Goal: Check status: Check status

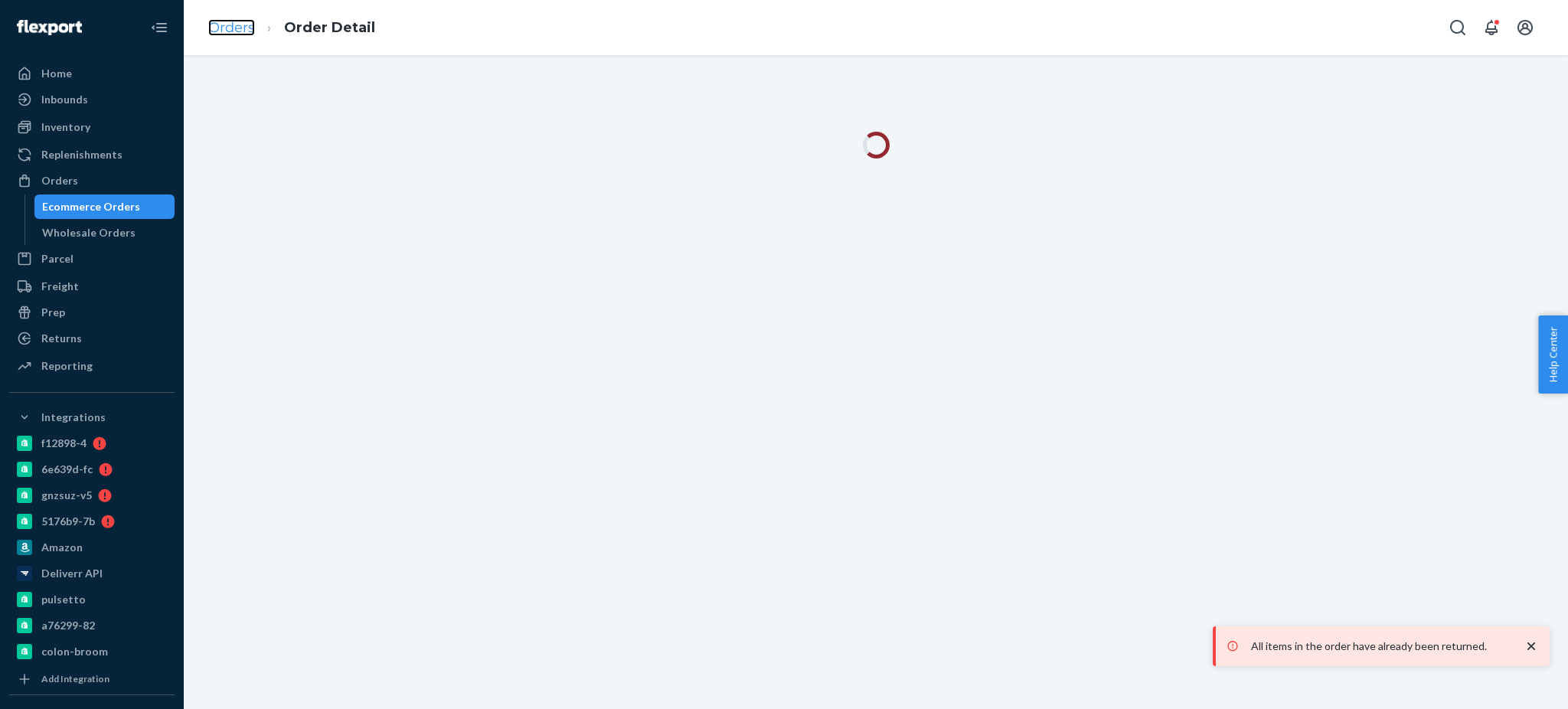
click at [221, 31] on link "Orders" at bounding box center [231, 28] width 47 height 17
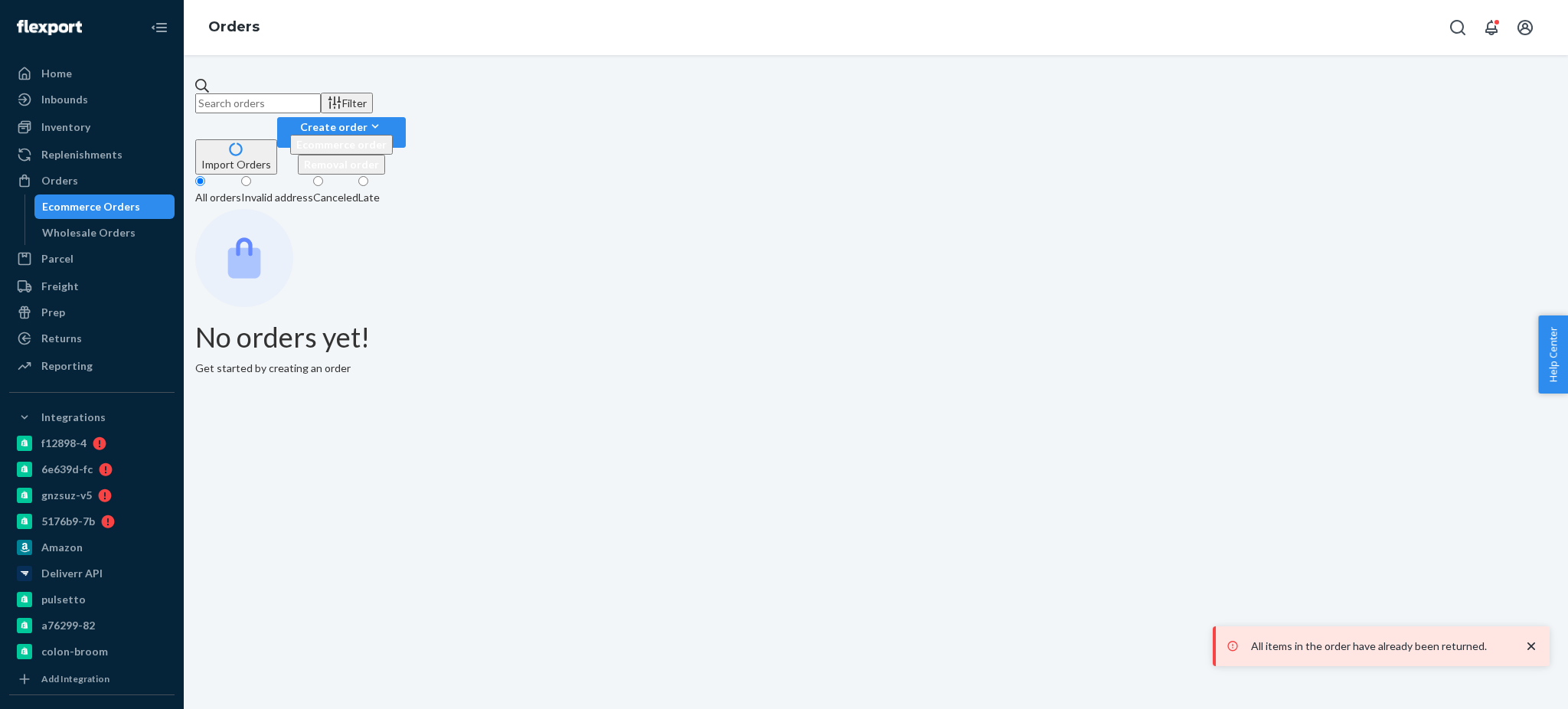
paste input "2717328"
click at [320, 97] on input "2717328" at bounding box center [258, 103] width 125 height 20
type input "2717328"
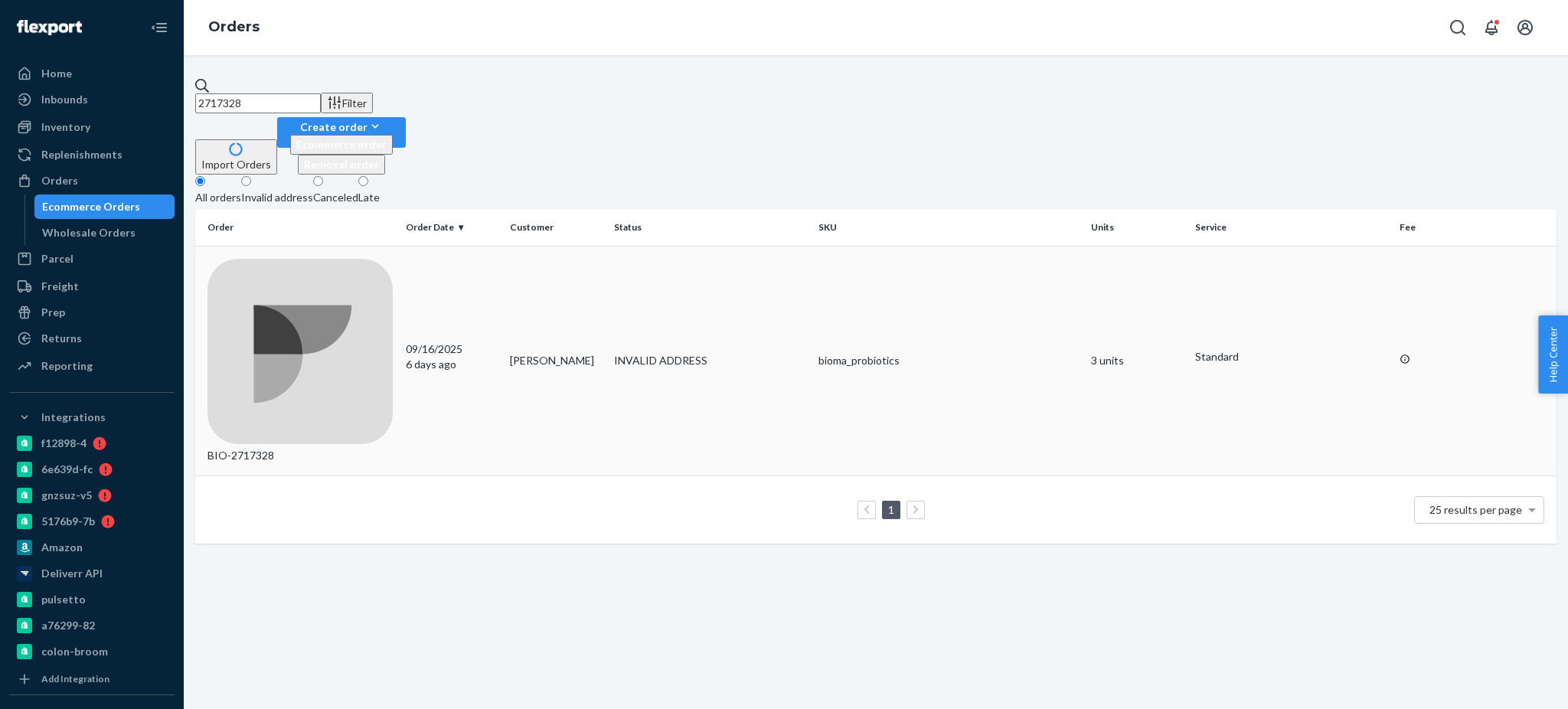
click at [251, 259] on div "BIO-2717328" at bounding box center [301, 361] width 186 height 205
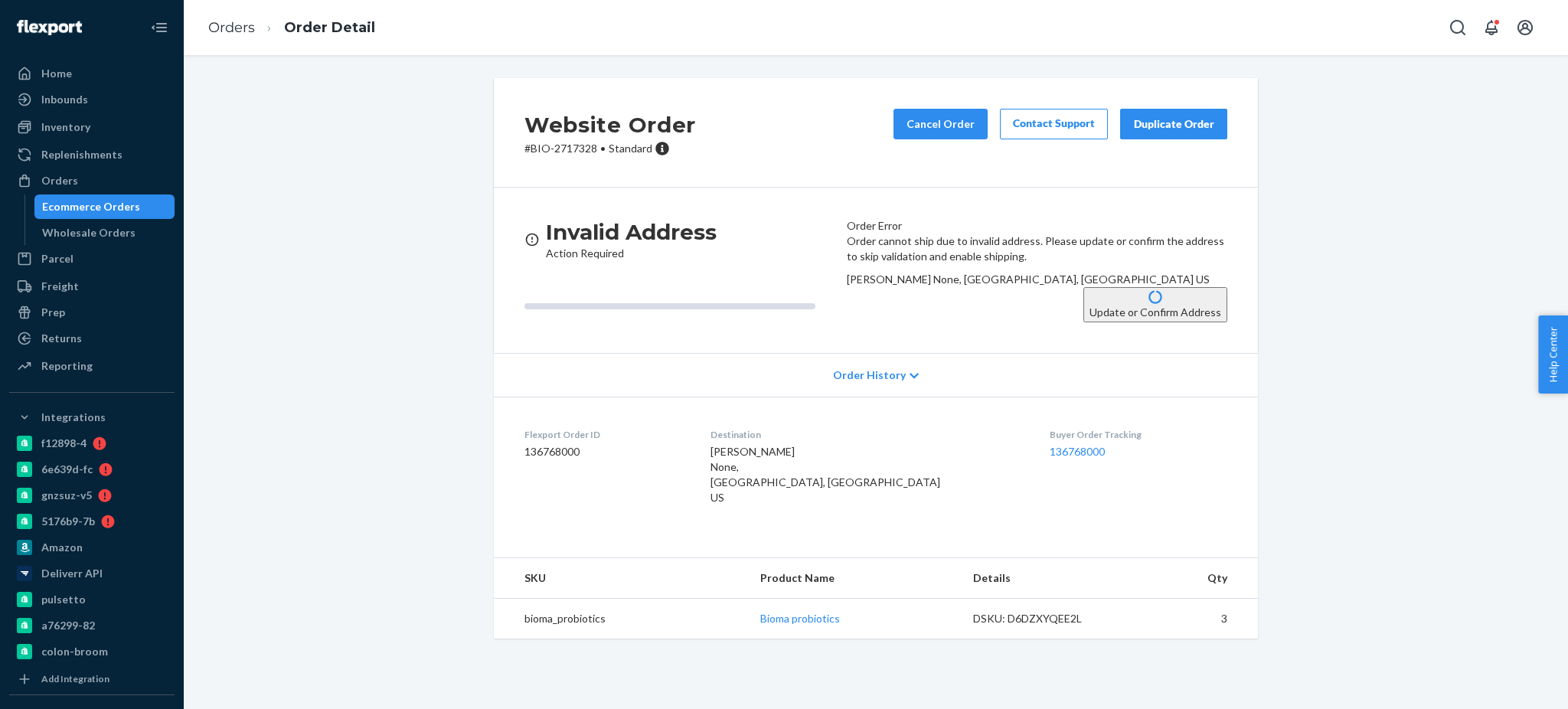
click at [1115, 322] on button "Update or Confirm Address" at bounding box center [1155, 305] width 144 height 36
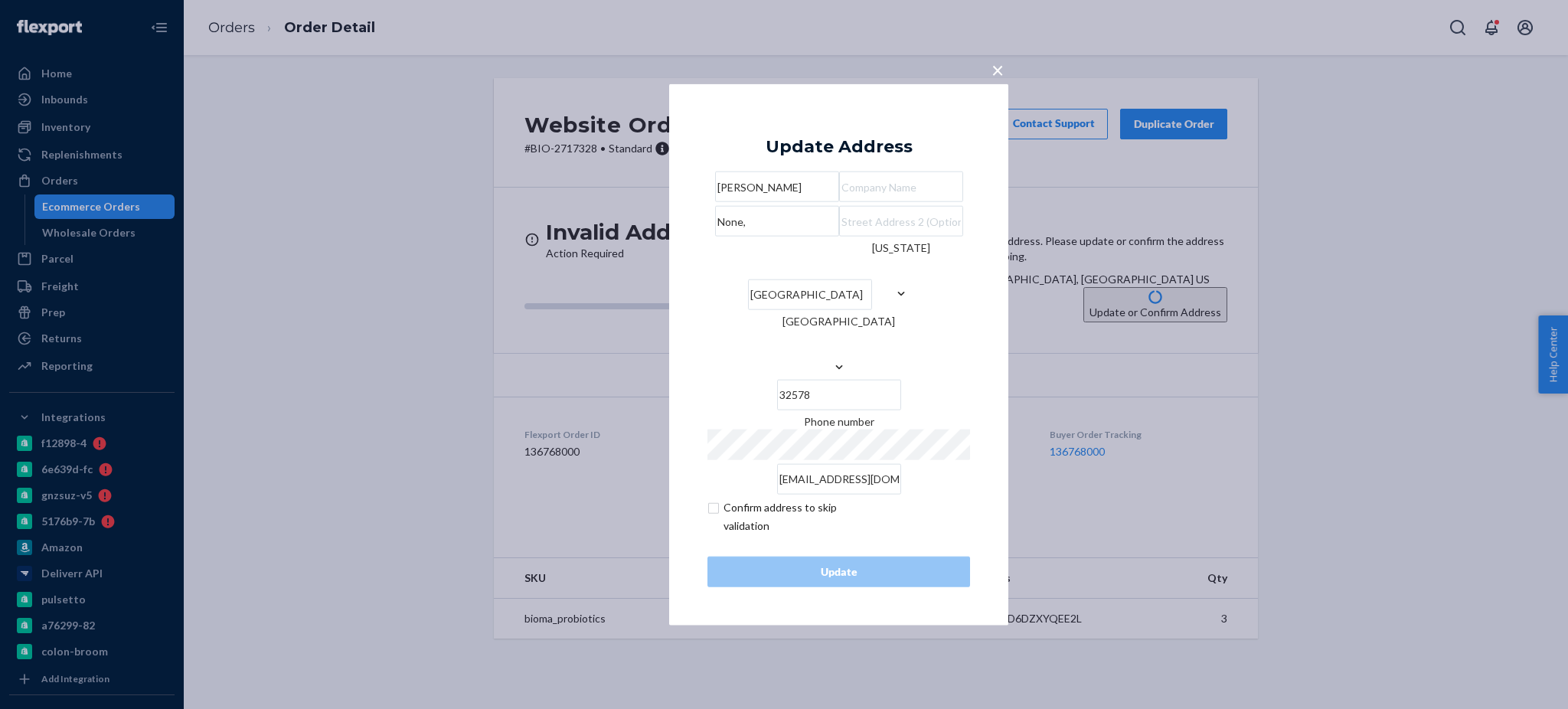
click at [786, 237] on input "None," at bounding box center [777, 221] width 124 height 31
paste input "[STREET_ADDRESS]"
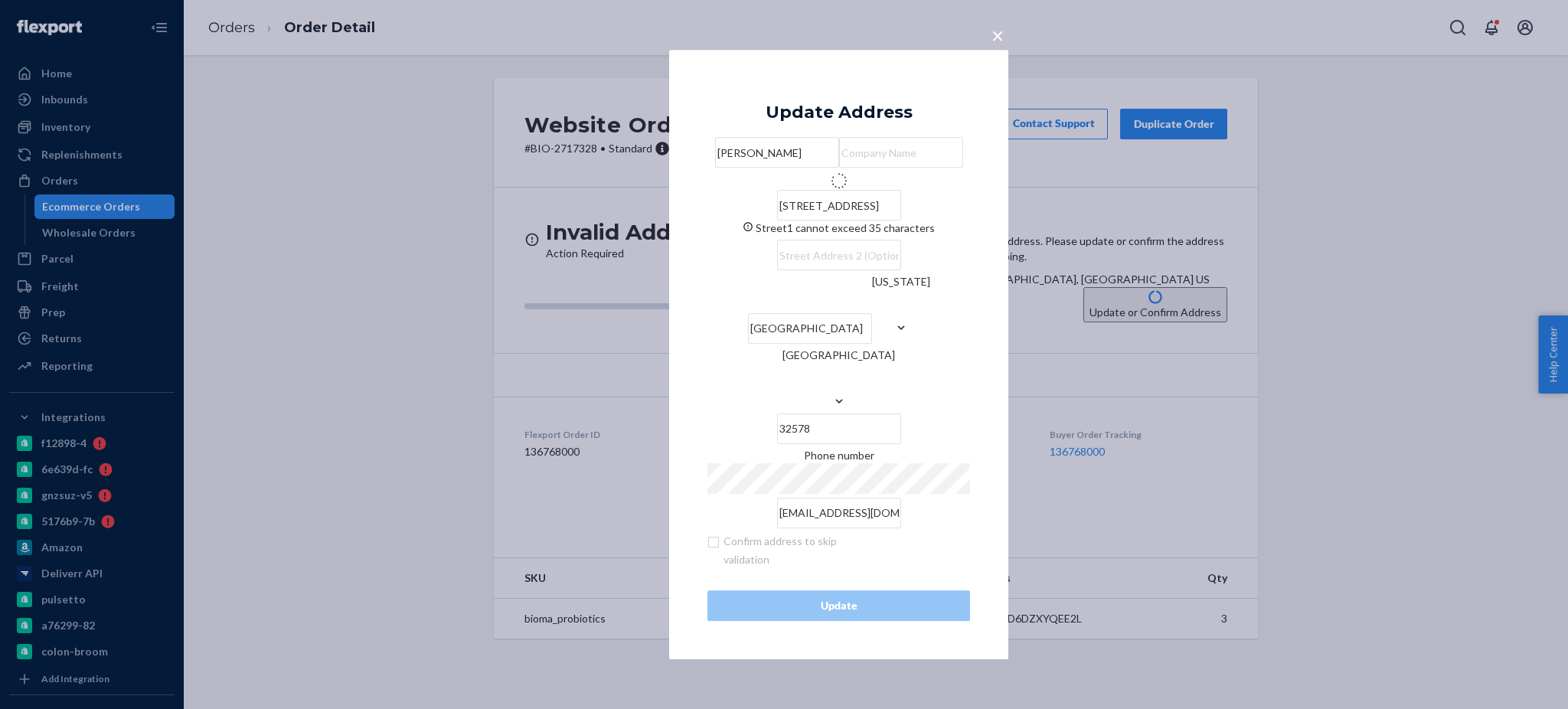
type input "[STREET_ADDRESS]"
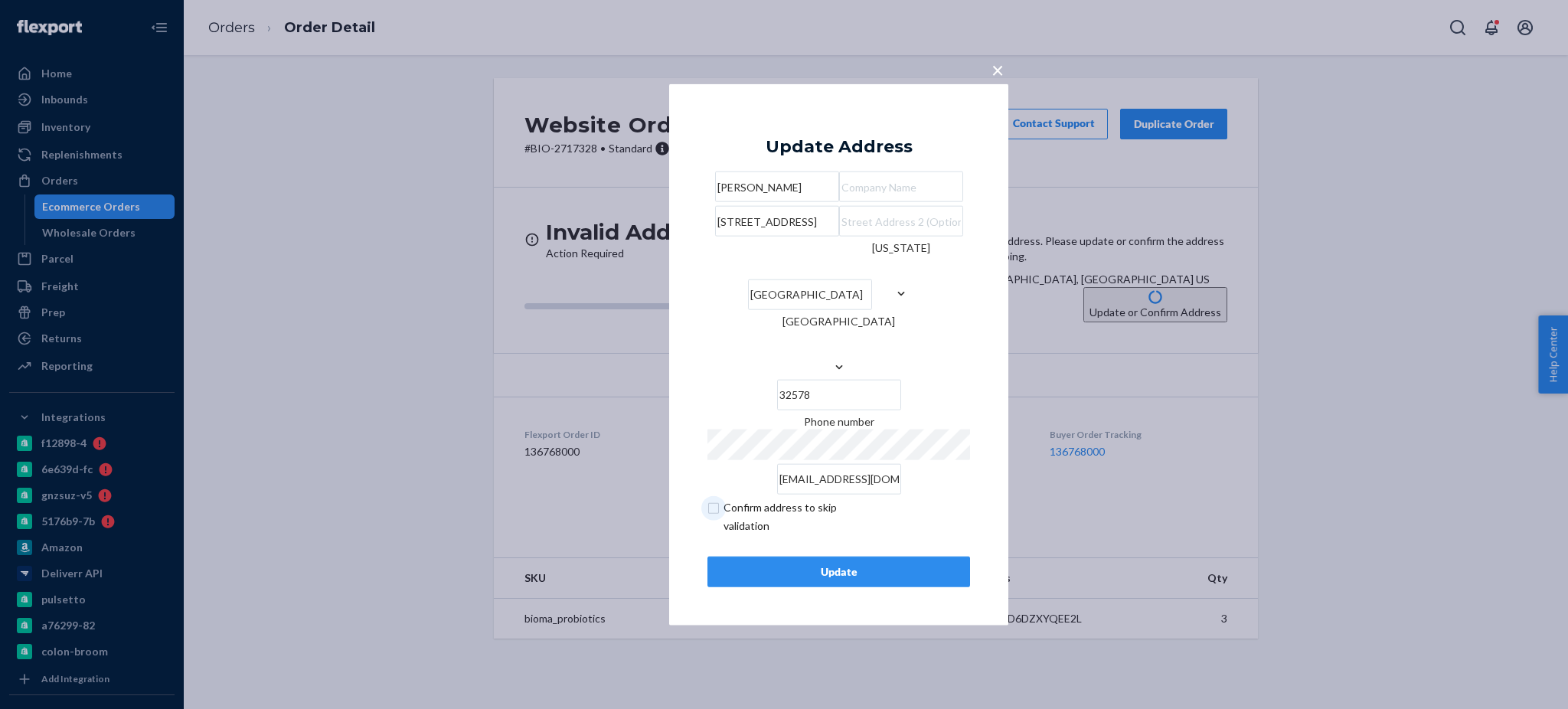
click at [709, 528] on input "checkbox" at bounding box center [797, 516] width 178 height 36
checkbox input "true"
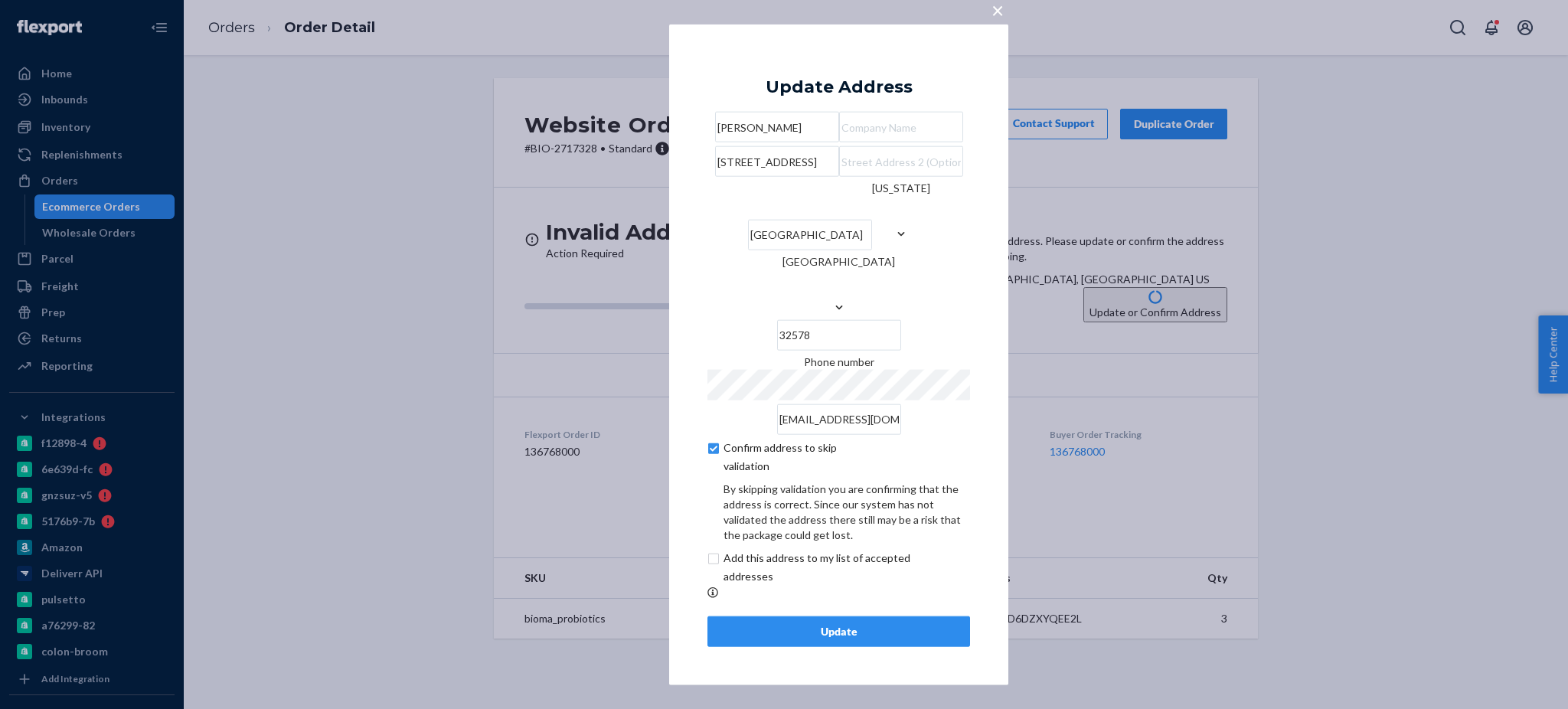
click at [717, 585] on input "checkbox" at bounding box center [835, 567] width 255 height 36
checkbox input "true"
click at [812, 639] on div "Update" at bounding box center [838, 631] width 236 height 15
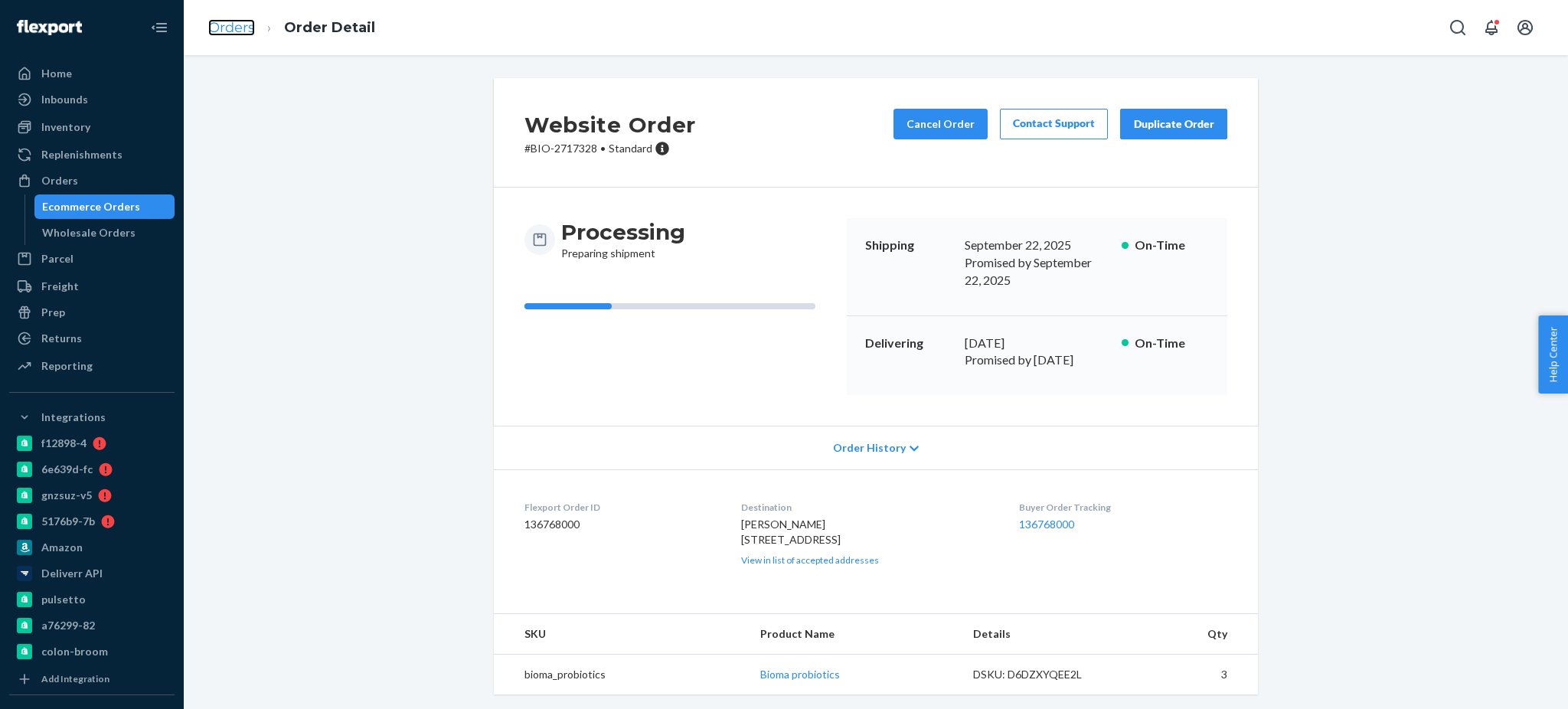
click at [230, 33] on link "Orders" at bounding box center [231, 28] width 47 height 17
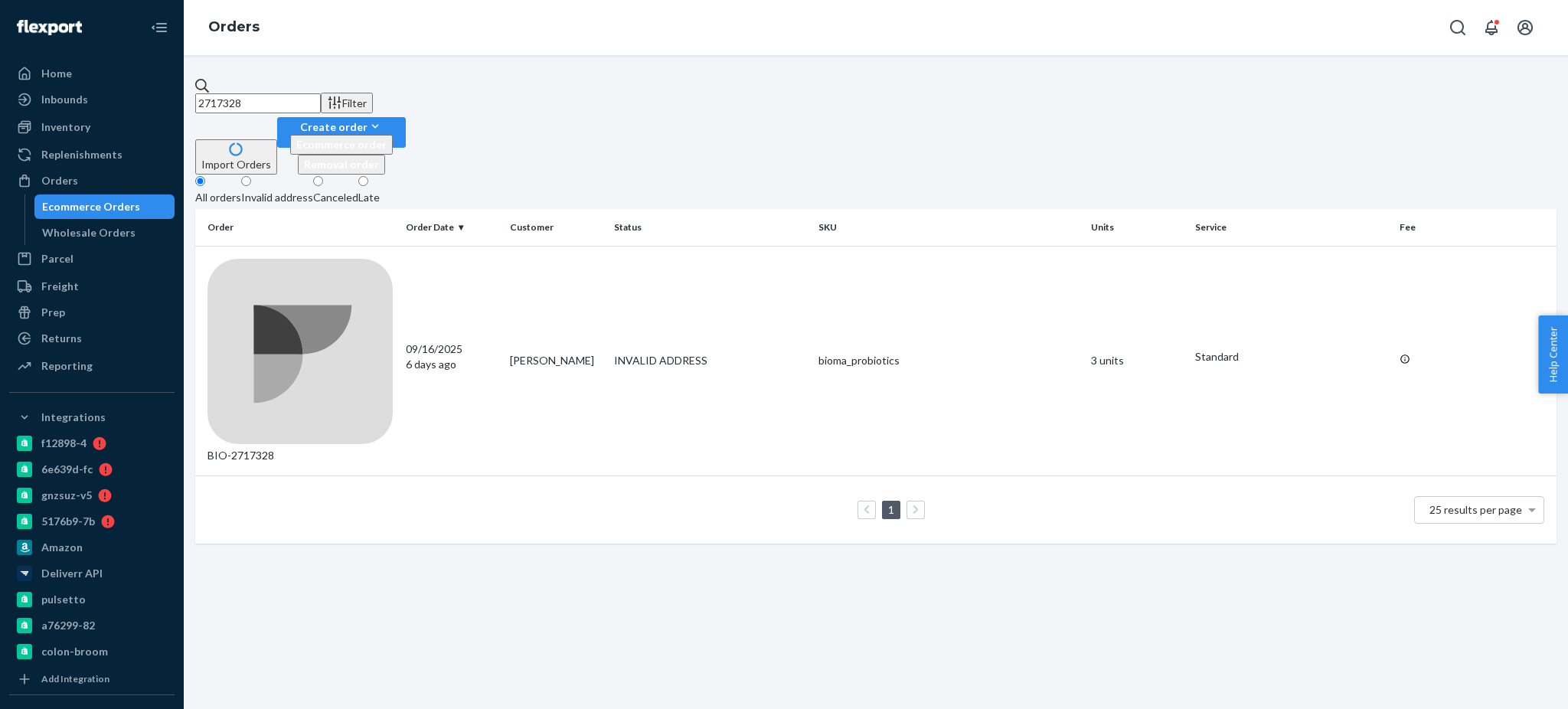
click at [320, 93] on input "2717328" at bounding box center [258, 103] width 125 height 20
paste input "2685464"
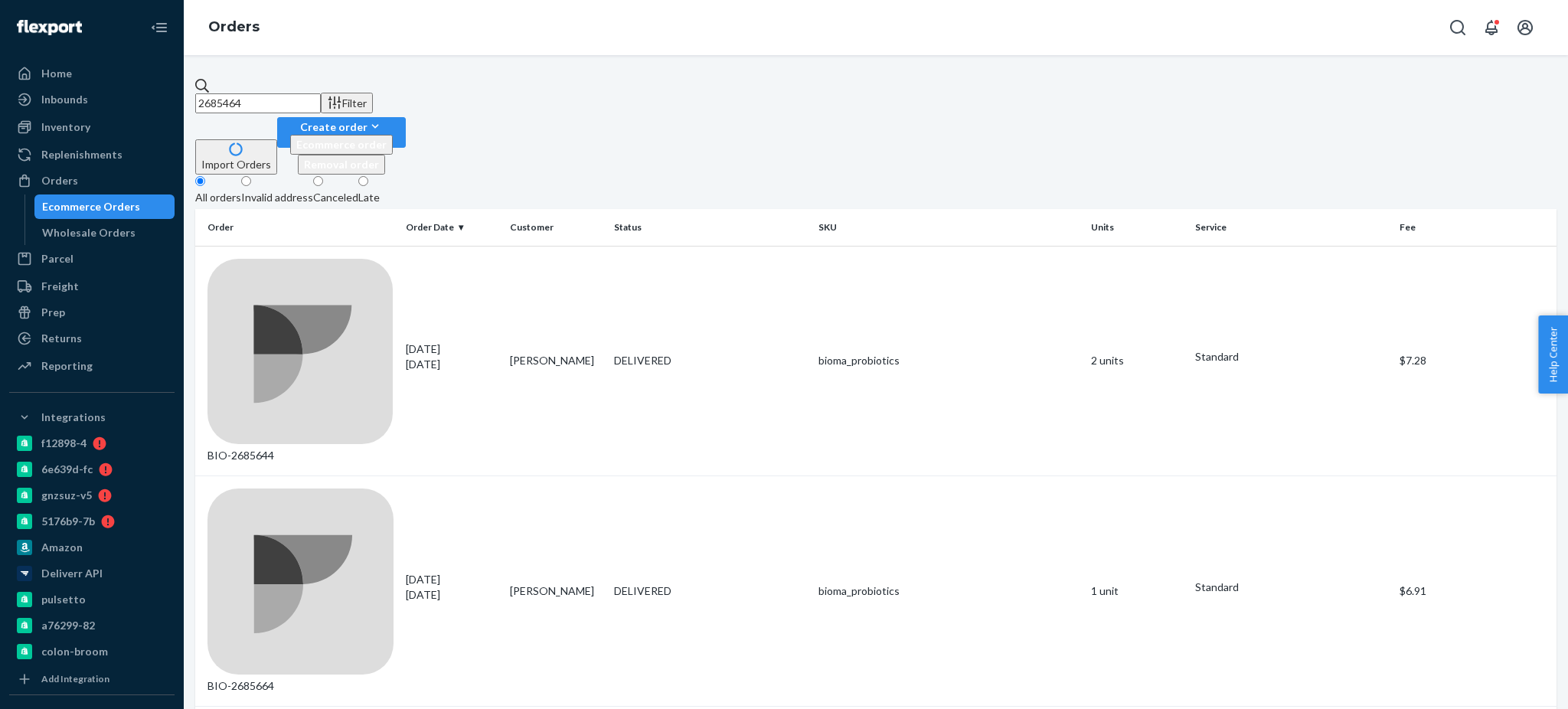
click at [320, 93] on input "2685464" at bounding box center [258, 103] width 125 height 20
paste input "8"
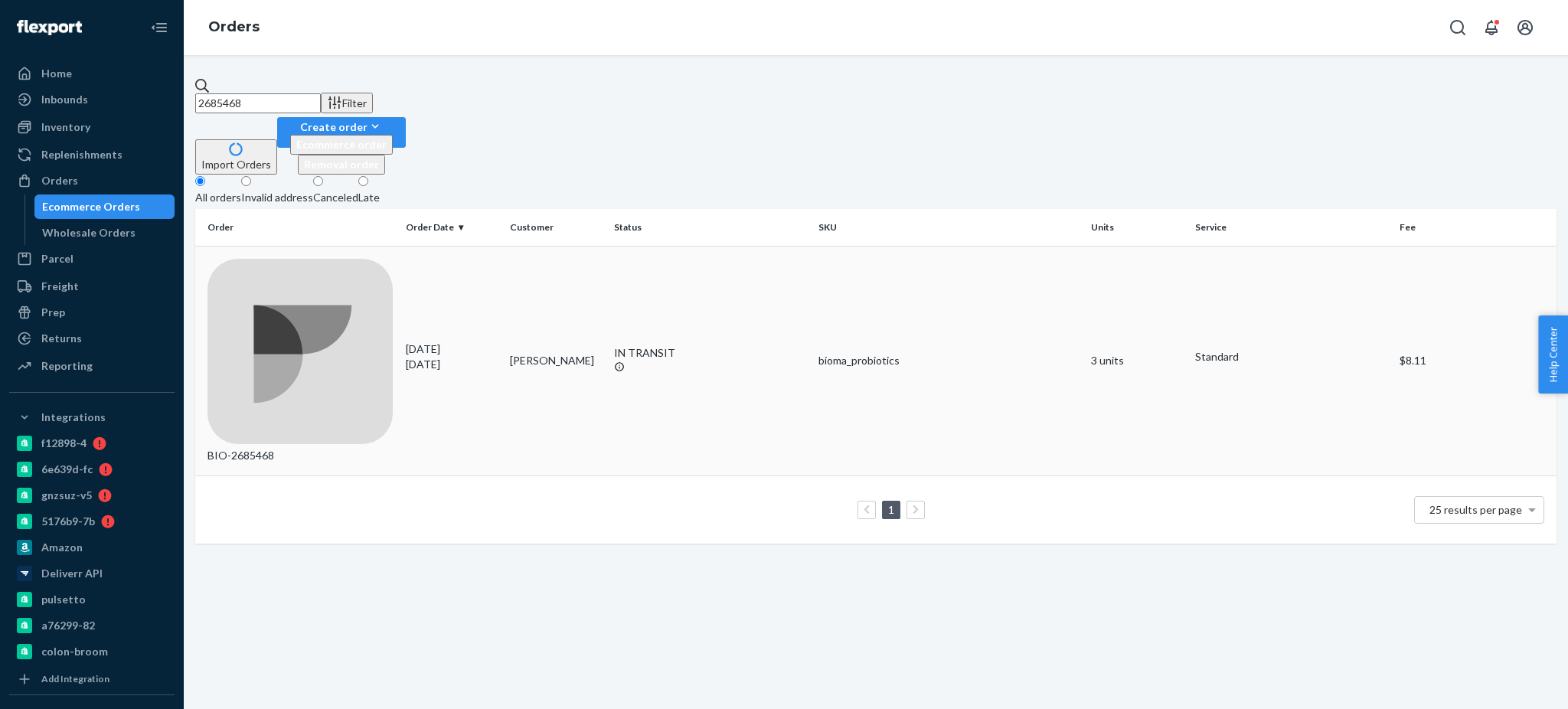
type input "2685468"
click at [291, 259] on div "BIO-2685468" at bounding box center [301, 361] width 186 height 205
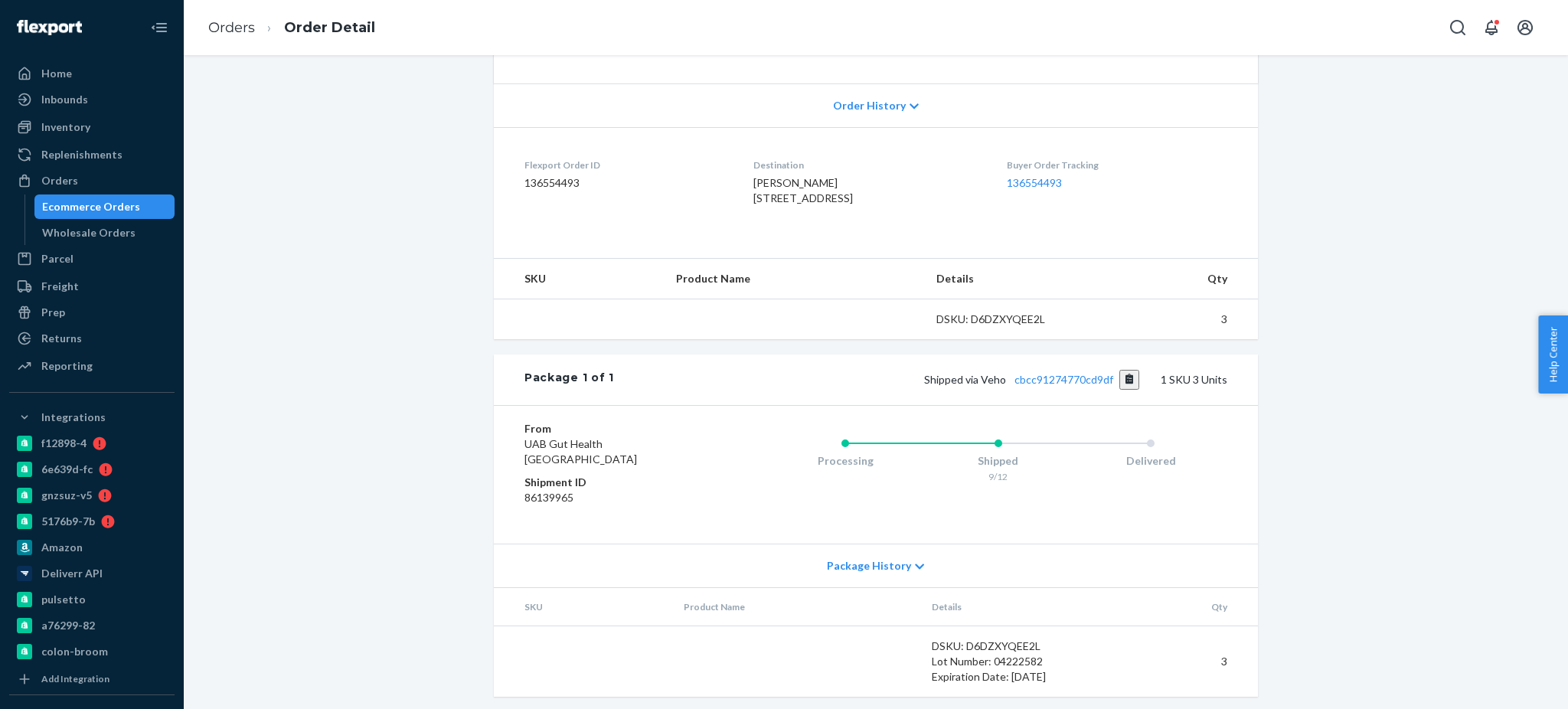
scroll to position [337, 0]
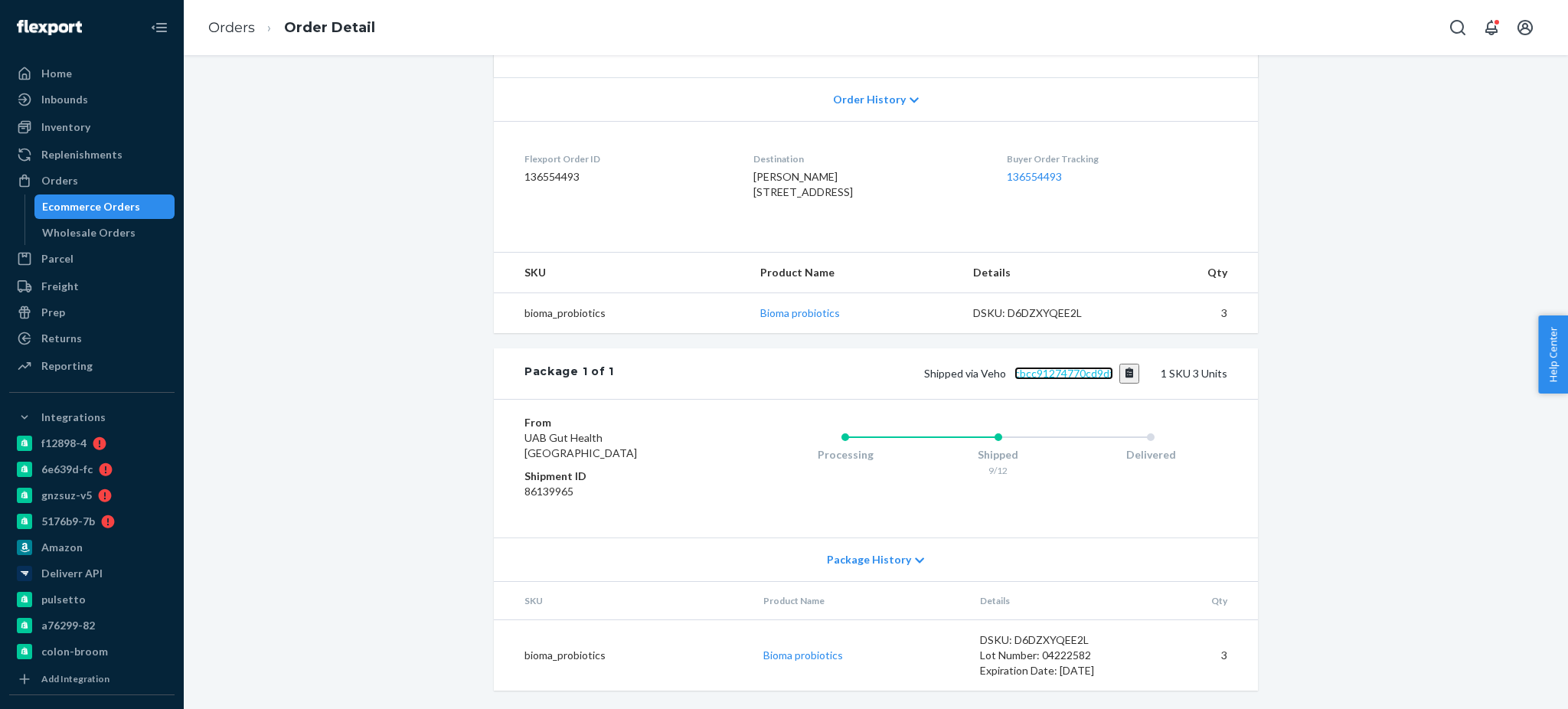
click at [1043, 368] on link "cbcc91274770cd9df" at bounding box center [1064, 373] width 99 height 13
click at [784, 170] on span "[PERSON_NAME] [STREET_ADDRESS]" at bounding box center [803, 184] width 99 height 28
click at [408, 326] on div "Website Order # BIO-2685468 • Standard / $8.11 View Details Create Return Dupli…" at bounding box center [876, 226] width 1361 height 967
